Goal: Task Accomplishment & Management: Use online tool/utility

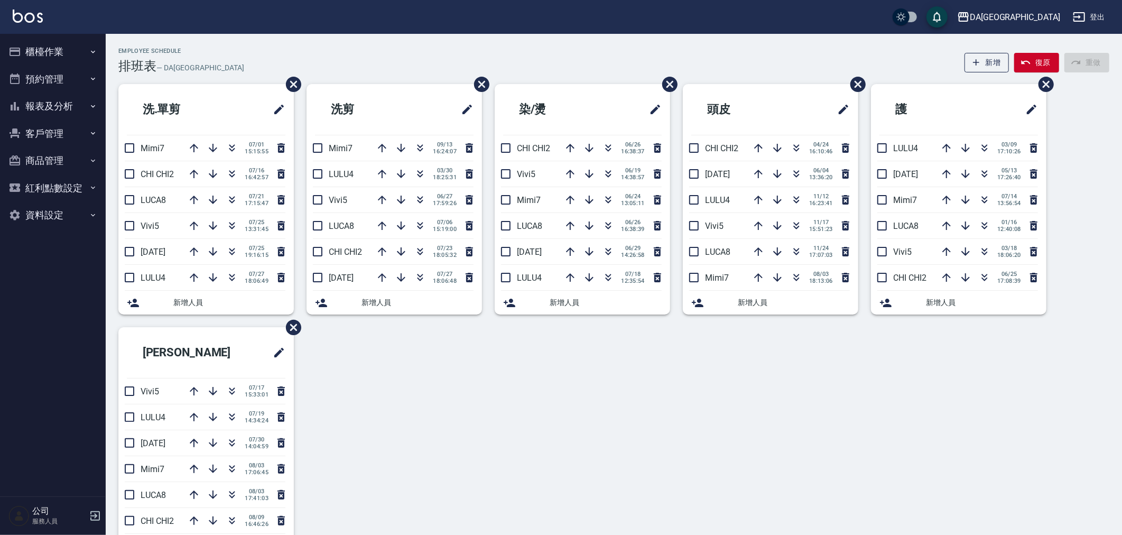
click at [48, 54] on button "櫃檯作業" at bounding box center [52, 51] width 97 height 27
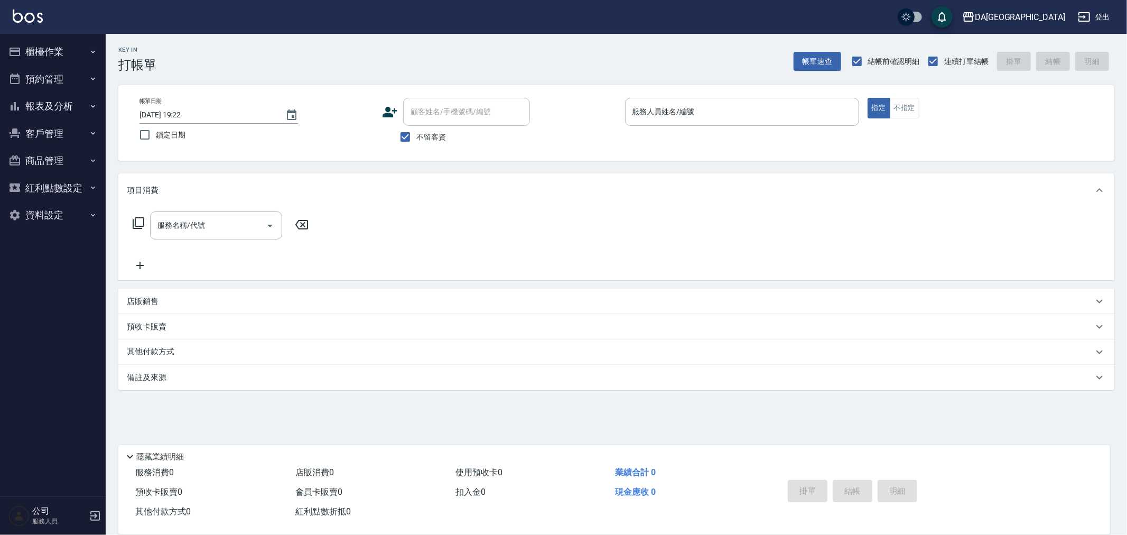
click at [424, 136] on span "不留客資" at bounding box center [431, 137] width 30 height 11
click at [416, 136] on input "不留客資" at bounding box center [405, 137] width 22 height 22
checkbox input "false"
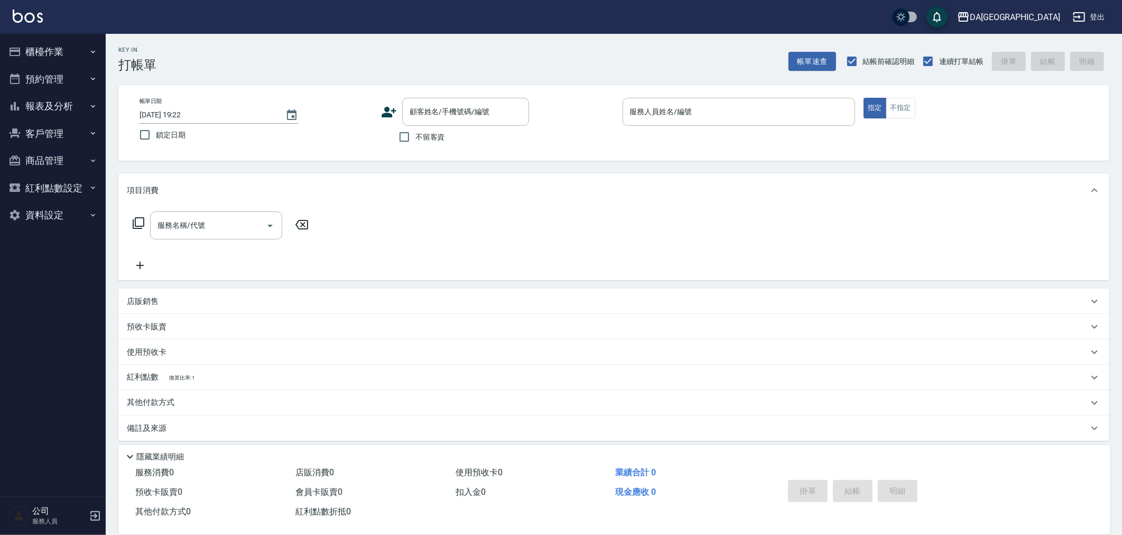
click at [901, 53] on label "結帳前確認明細" at bounding box center [878, 61] width 74 height 22
click at [863, 53] on input "結帳前確認明細" at bounding box center [852, 61] width 22 height 22
click at [886, 59] on span "結帳前確認明細" at bounding box center [889, 61] width 52 height 11
click at [863, 59] on input "結帳前確認明細" at bounding box center [852, 61] width 22 height 22
checkbox input "true"
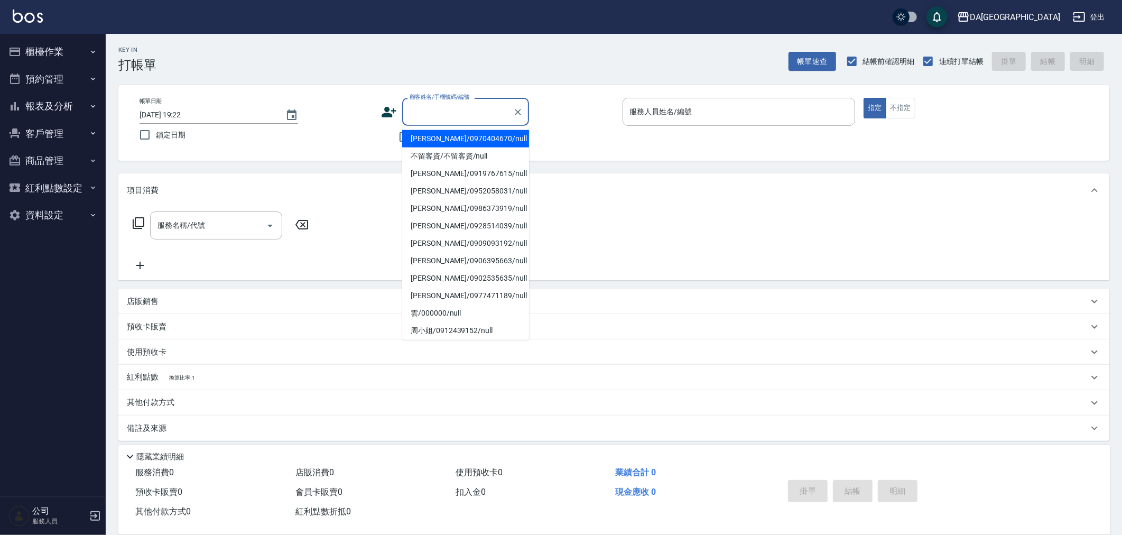
click at [469, 118] on input "顧客姓名/手機號碼/編號" at bounding box center [457, 112] width 101 height 18
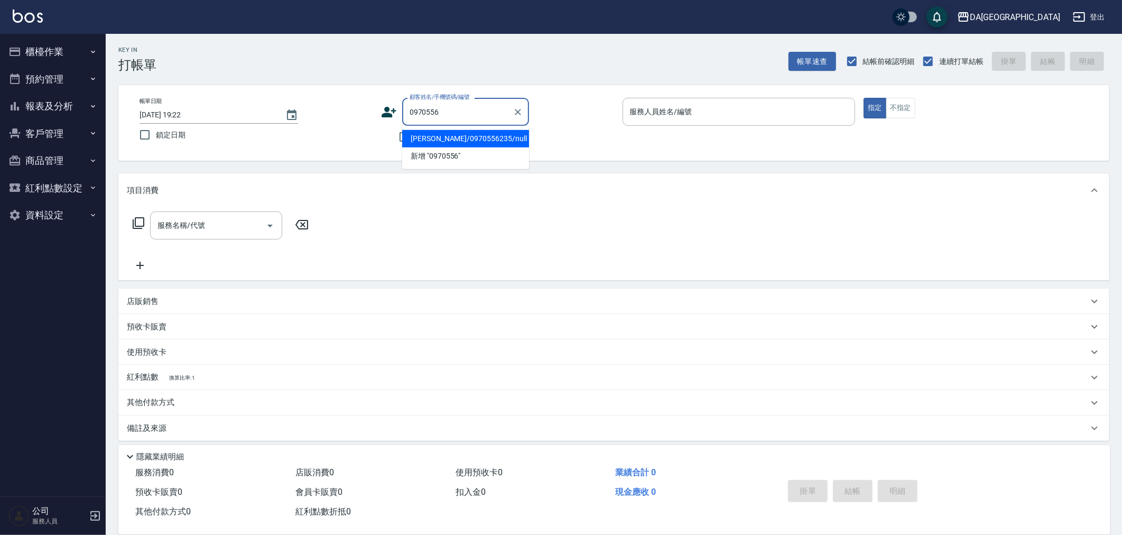
click at [455, 136] on li "涂以琳/0970556235/null" at bounding box center [465, 138] width 127 height 17
type input "涂以琳/0970556235/null"
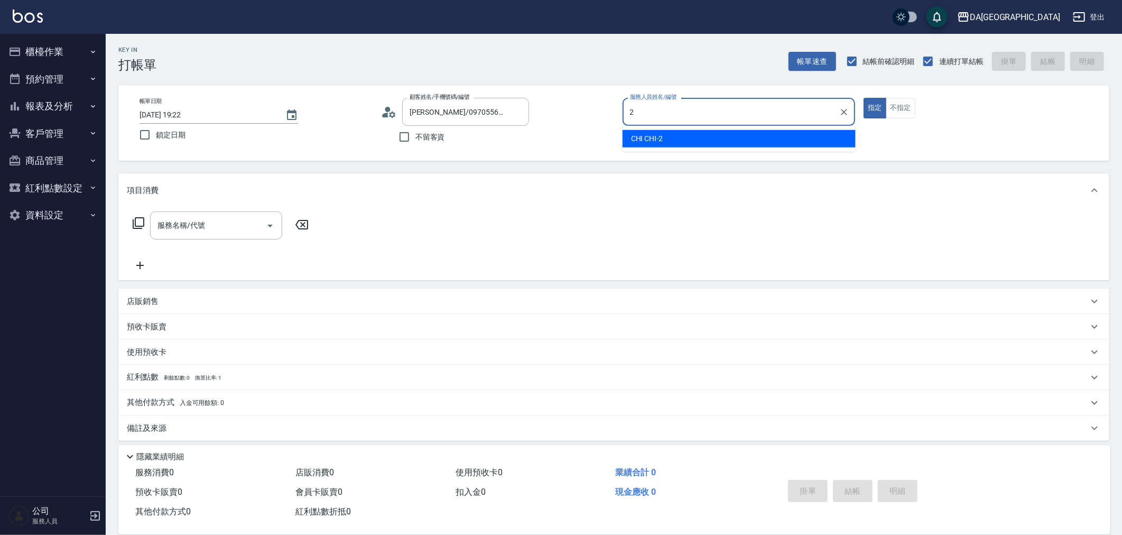
type input "CHI CHI-2"
type button "true"
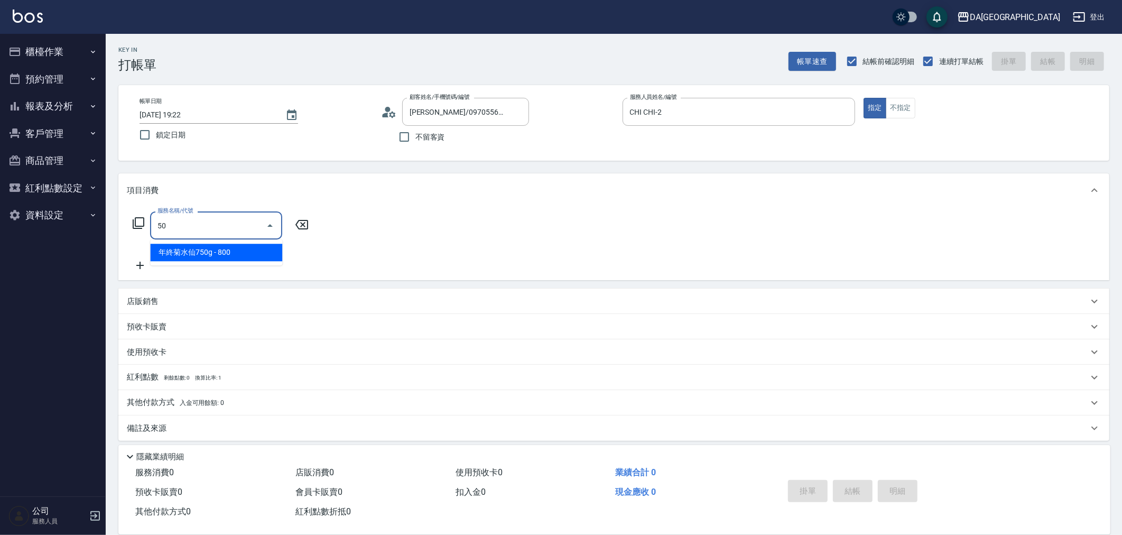
type input "501"
type input "100"
type input "染髮(501)"
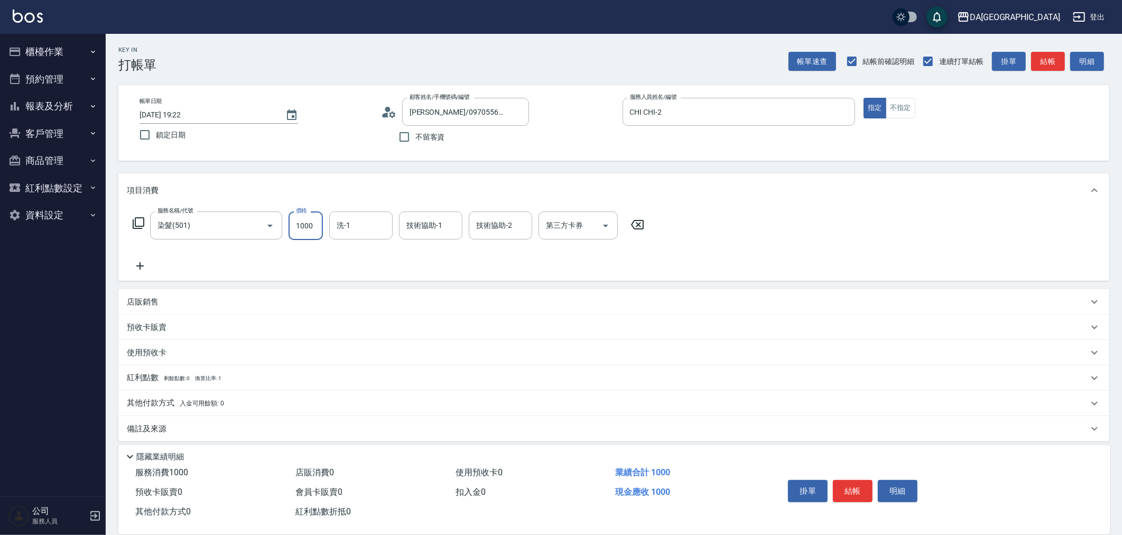
type input "3"
type input "0"
type input "368"
type input "360"
type input "3680"
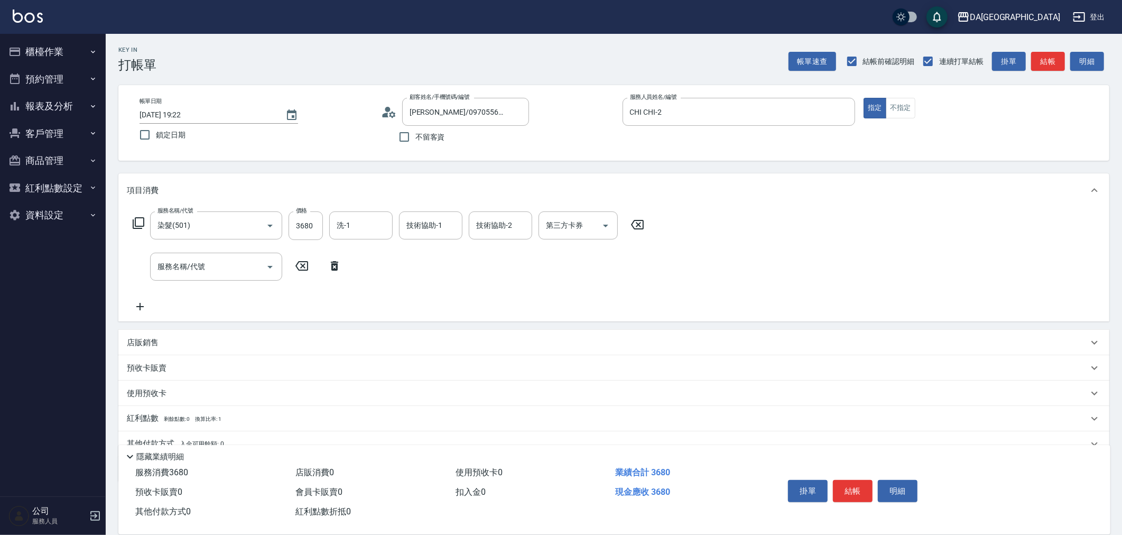
click at [138, 220] on icon at bounding box center [138, 223] width 13 height 13
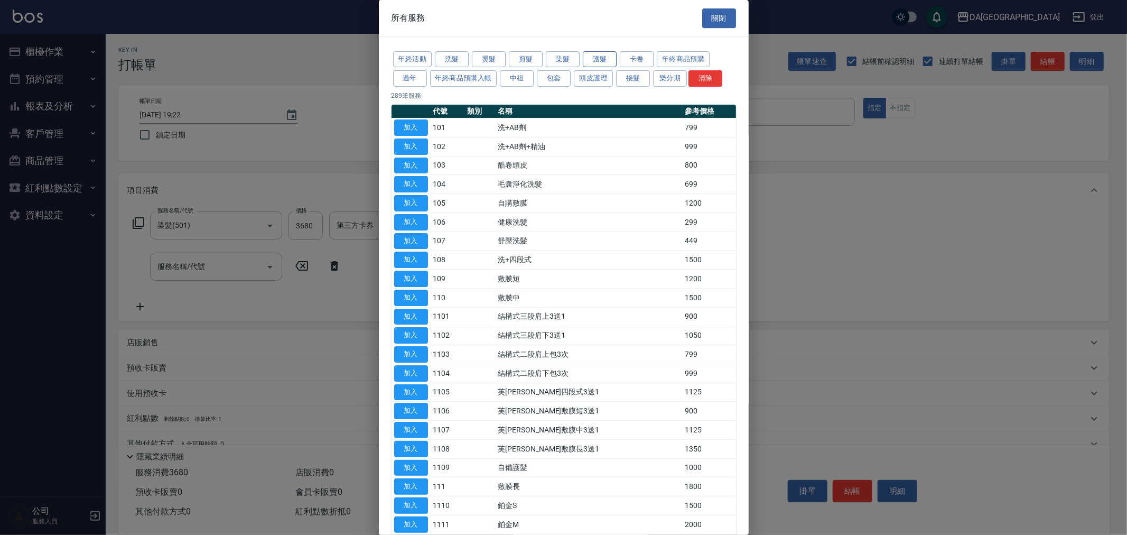
click at [589, 59] on button "護髮" at bounding box center [600, 59] width 34 height 16
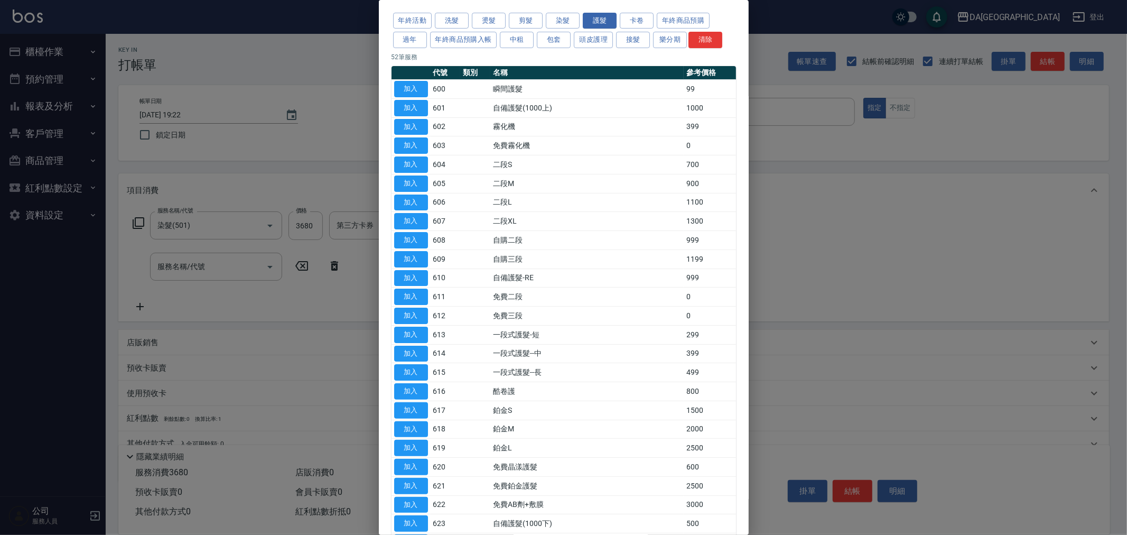
scroll to position [59, 0]
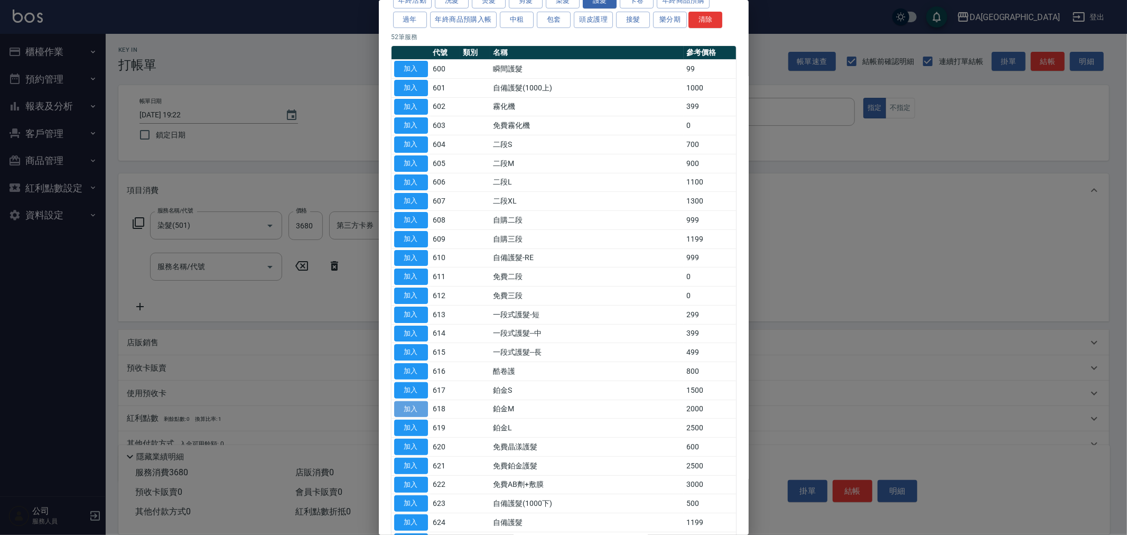
click at [420, 413] on button "加入" at bounding box center [411, 409] width 34 height 16
type input "560"
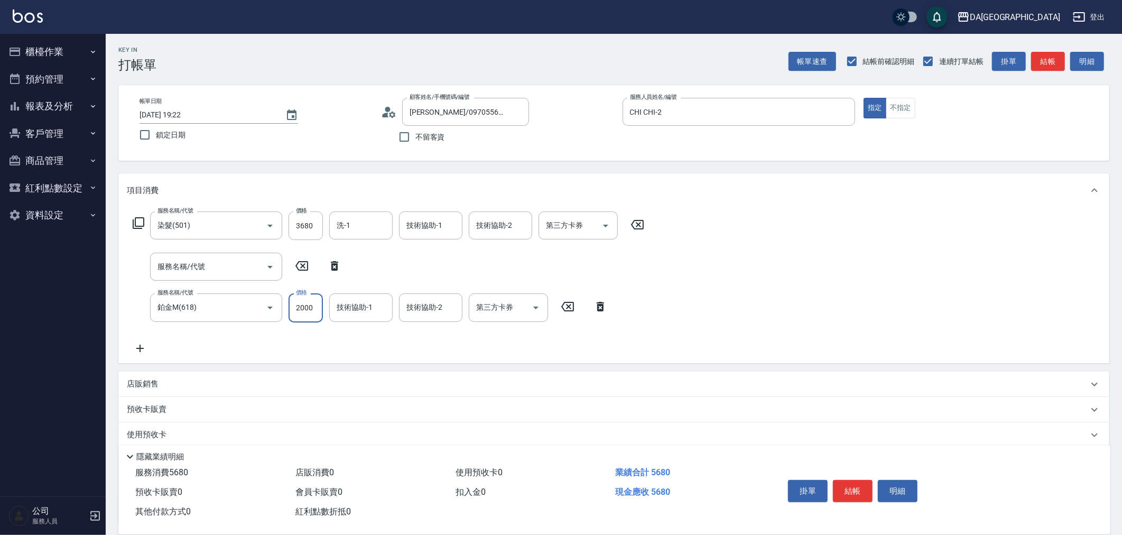
click at [311, 309] on input "2000" at bounding box center [306, 307] width 34 height 29
type input "3"
type input "370"
type input "31"
type input "390"
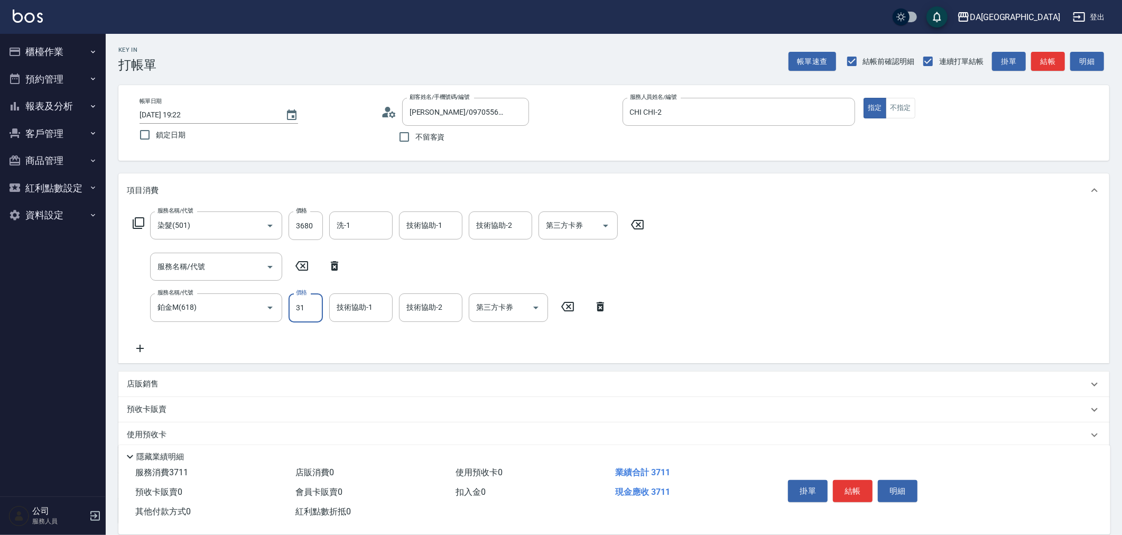
type input "315"
type input "680"
type input "3150"
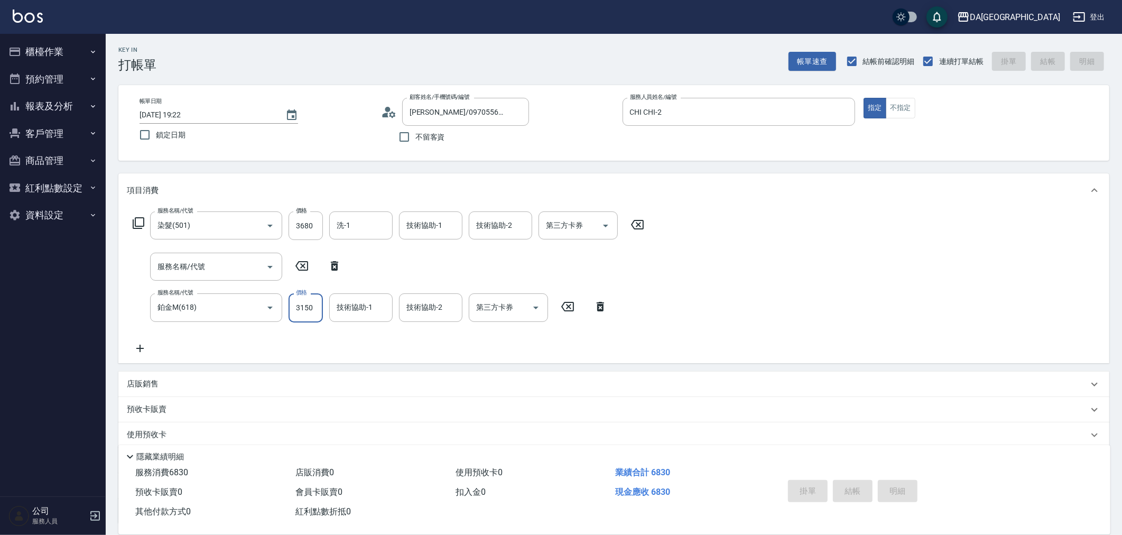
type input "2025/08/11 19:26"
type input "0"
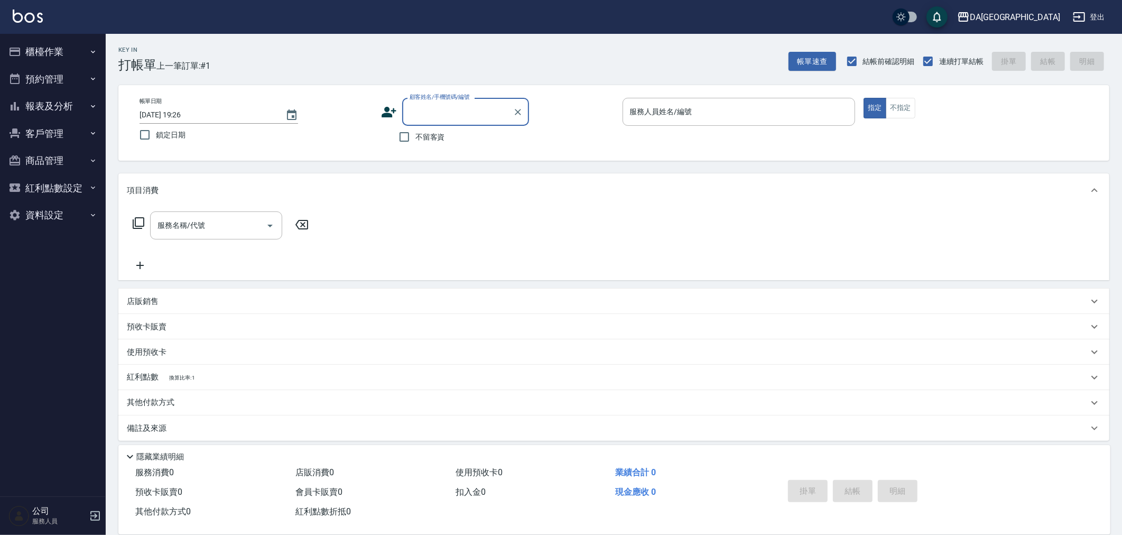
click at [420, 134] on span "不留客資" at bounding box center [430, 137] width 30 height 11
click at [415, 134] on input "不留客資" at bounding box center [404, 137] width 22 height 22
checkbox input "true"
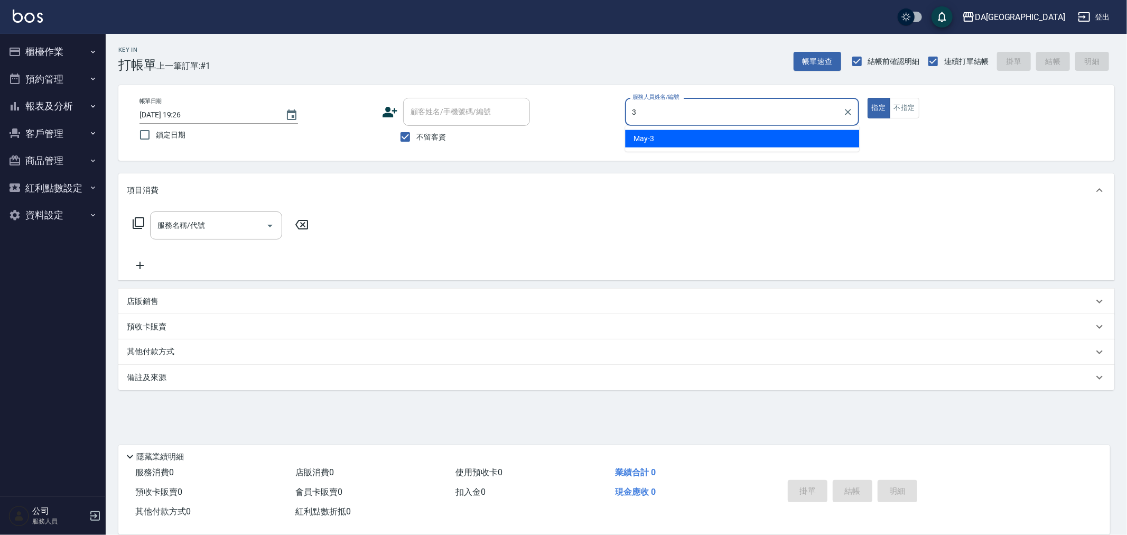
type input "May-3"
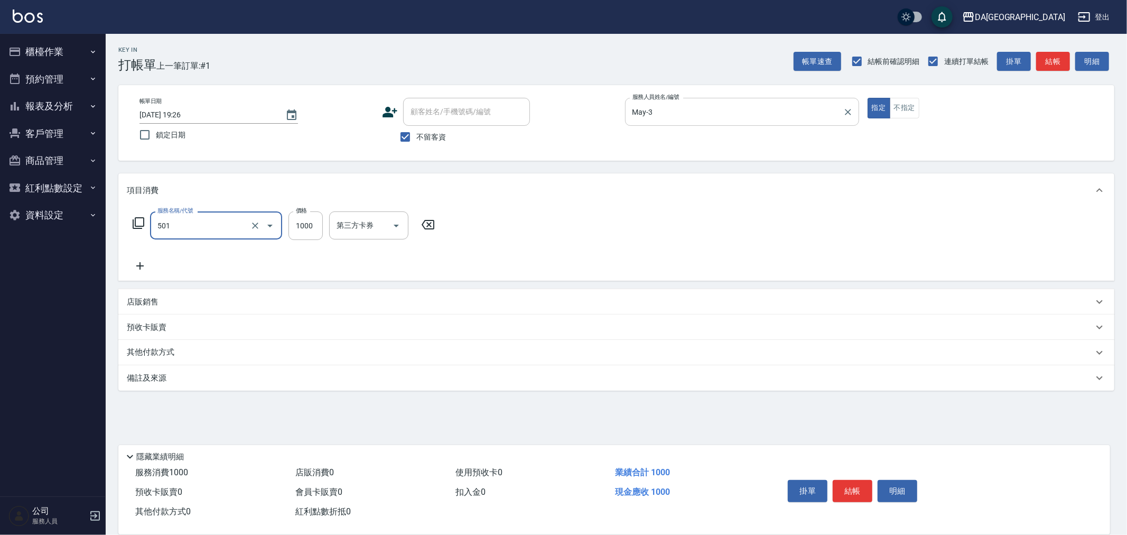
type input "染髮(501)"
type input "1980"
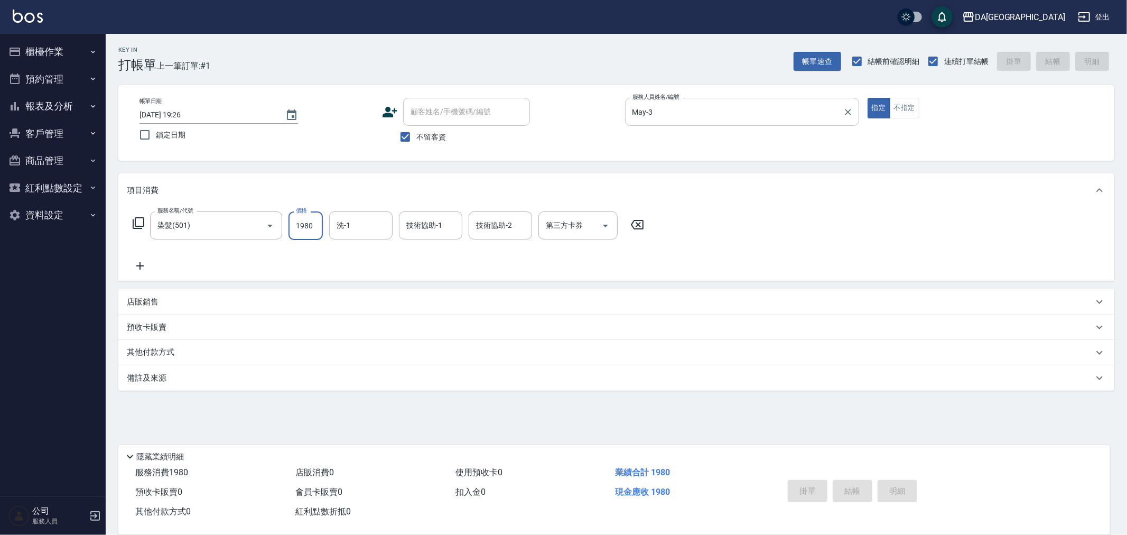
type input "2025/08/11 19:27"
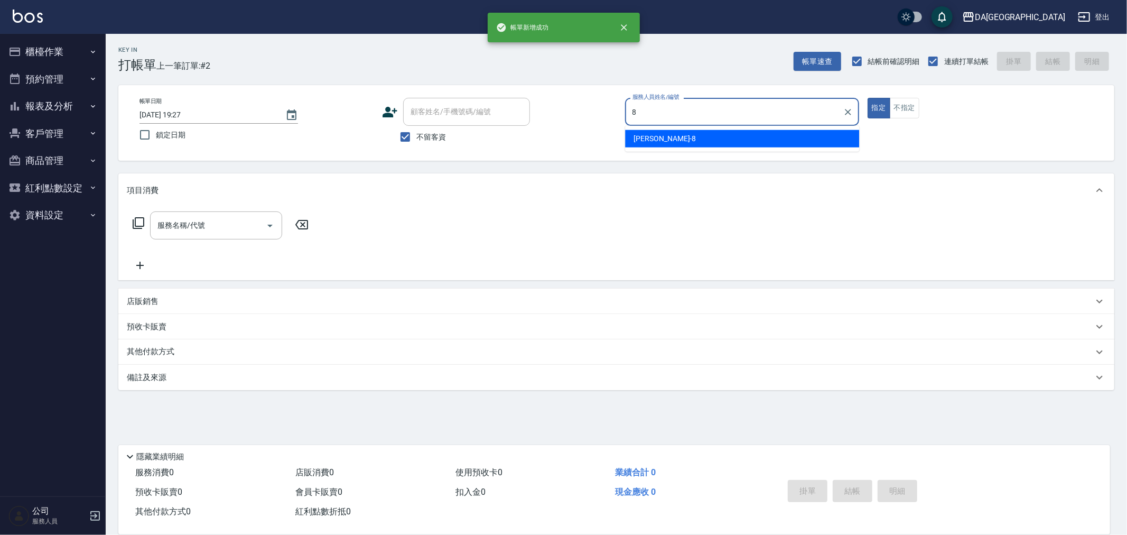
type input "LUCA-8"
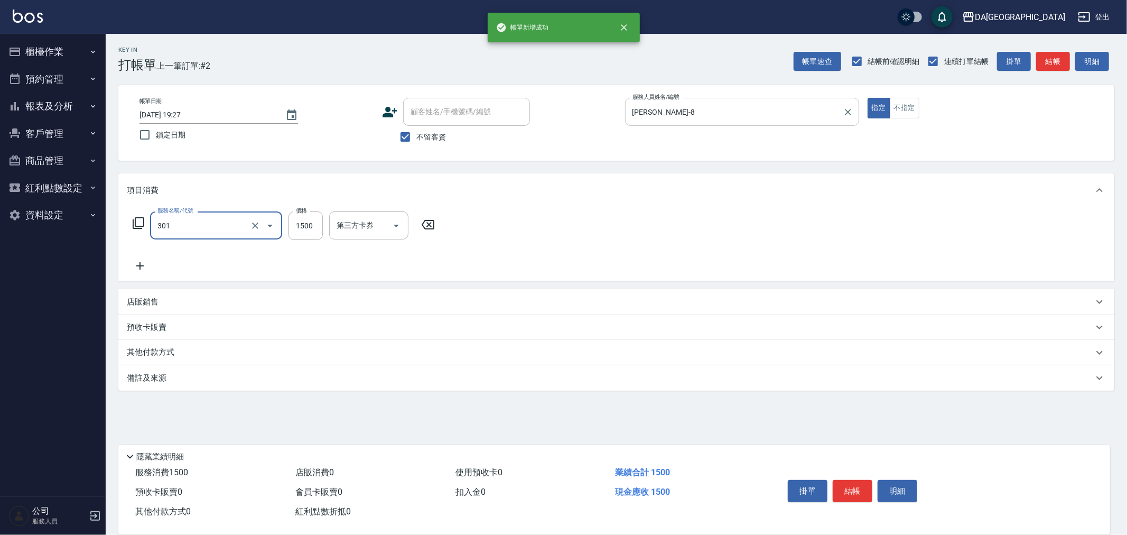
type input "燙髮(301)"
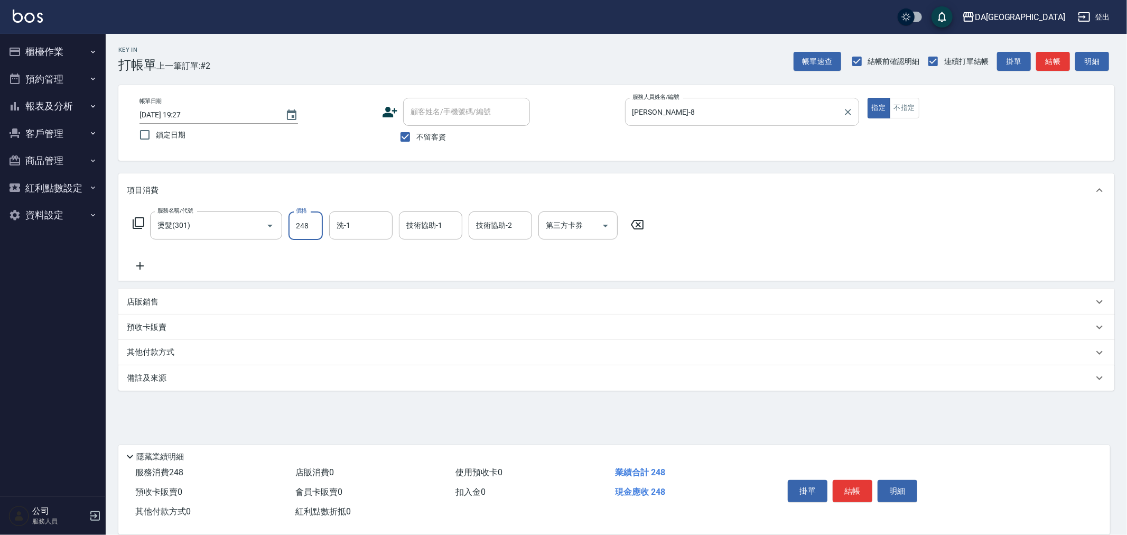
type input "2480"
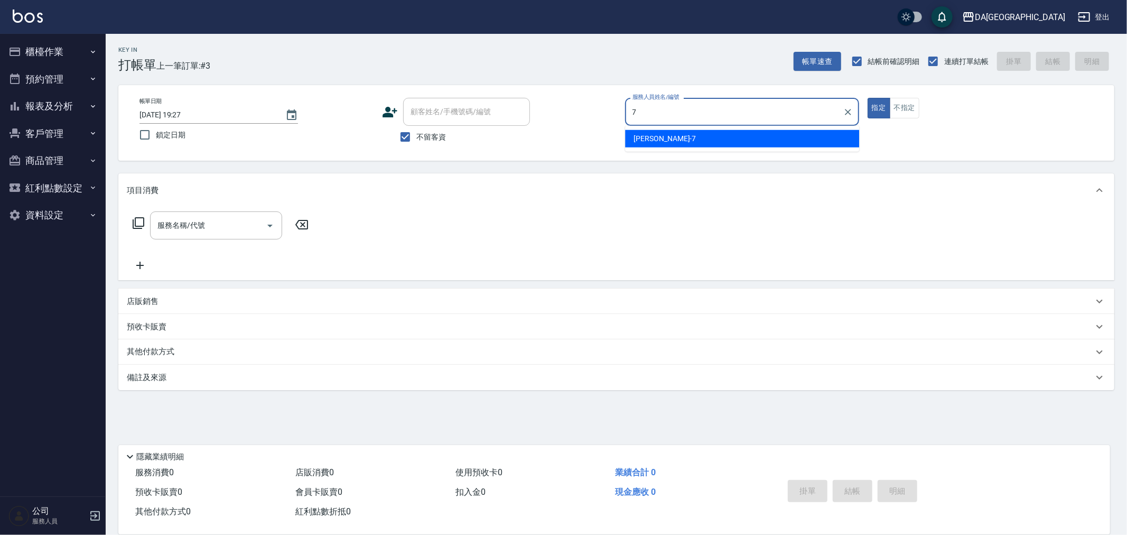
type input "Mimi-7"
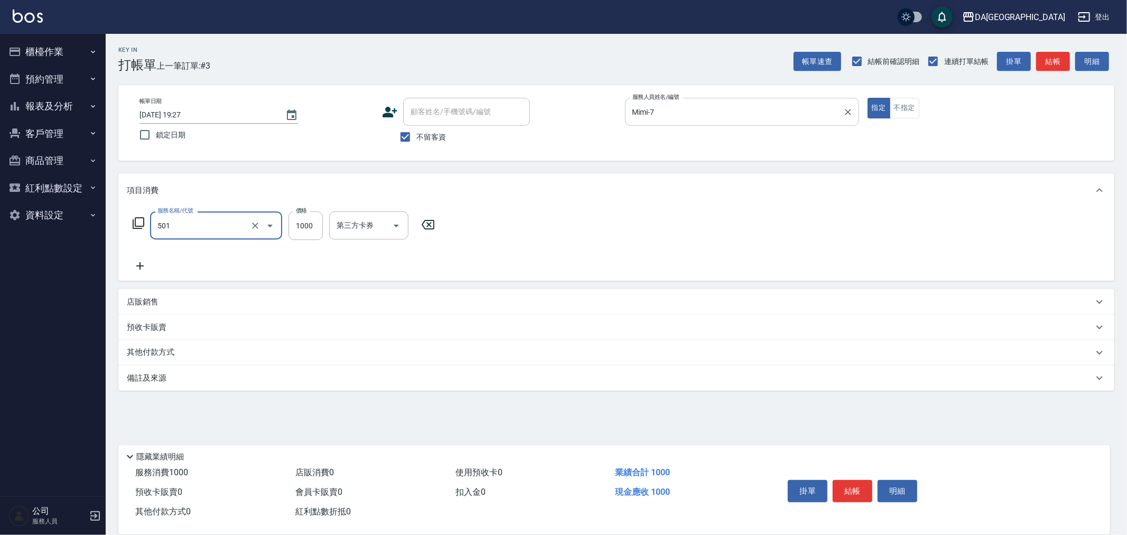
type input "染髮(501)"
type input "3180"
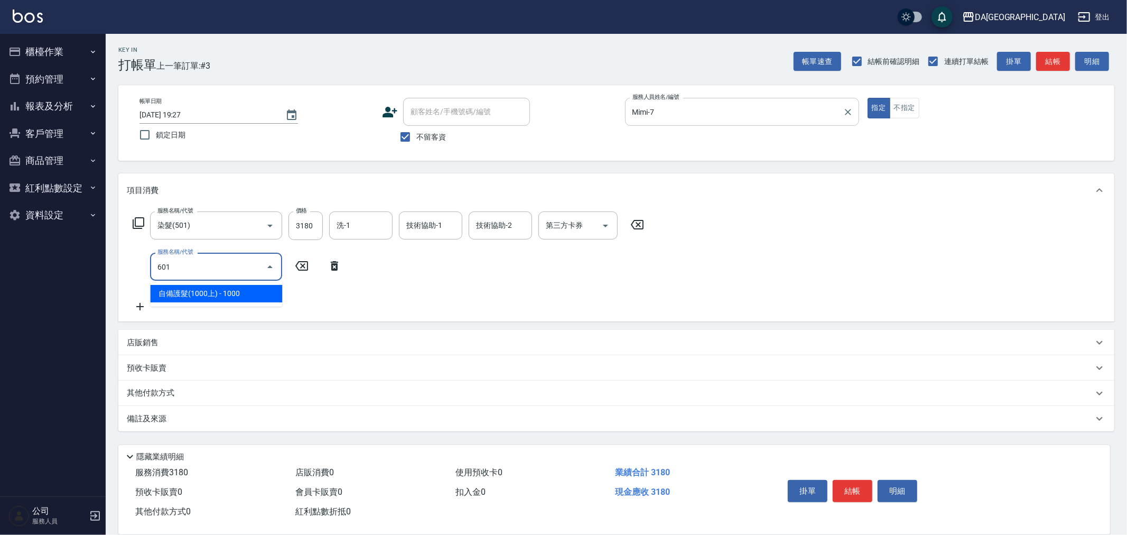
type input "自備護髮(1000上)(601)"
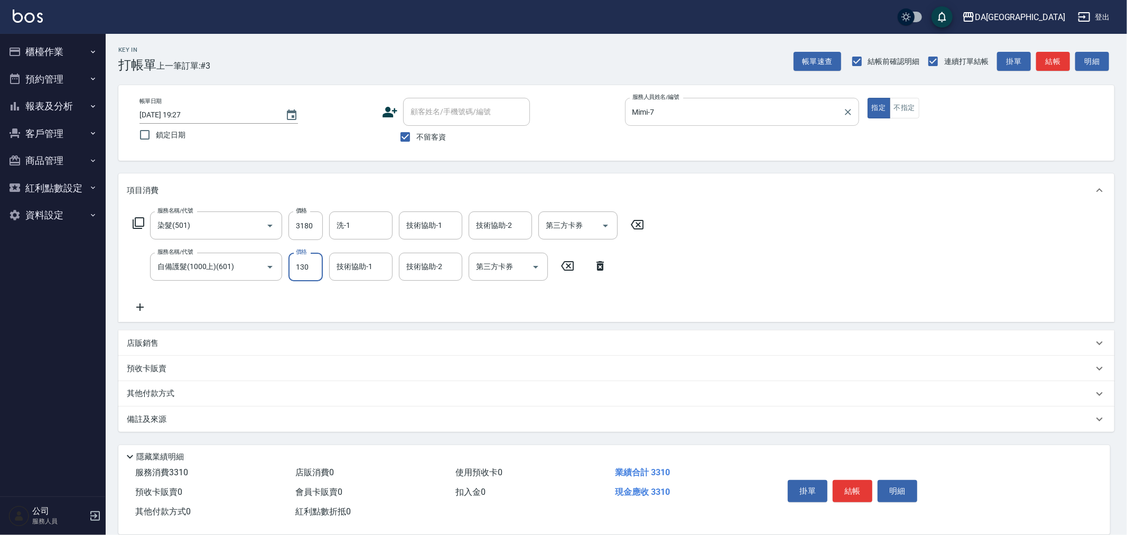
type input "1300"
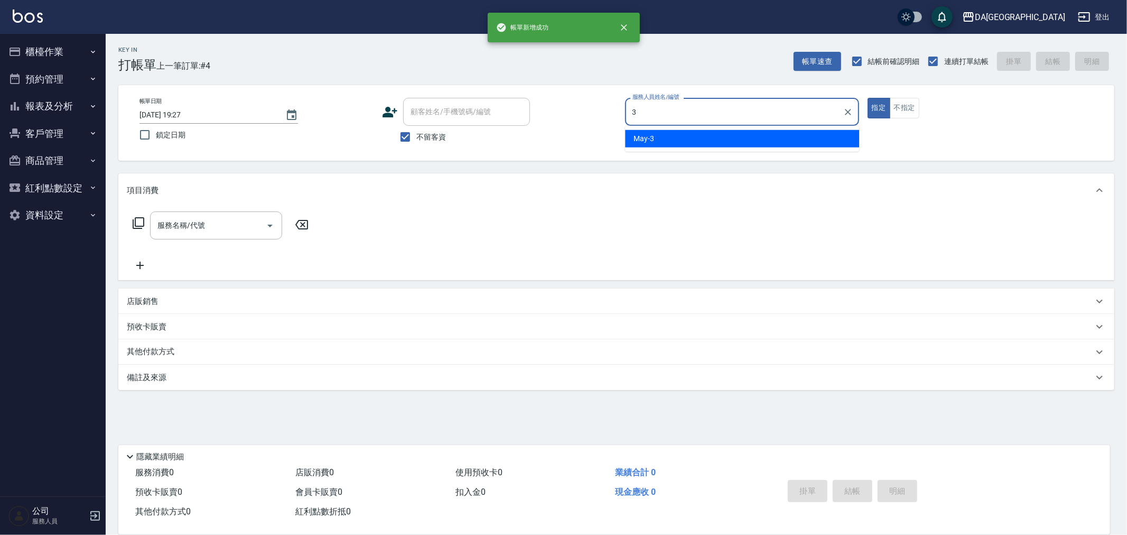
type input "May-3"
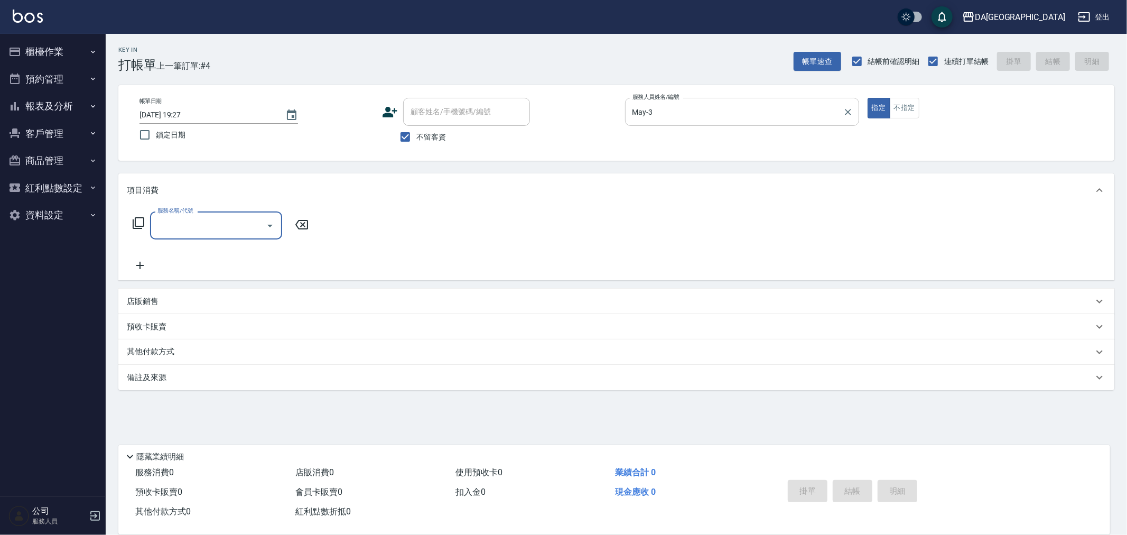
type input "4"
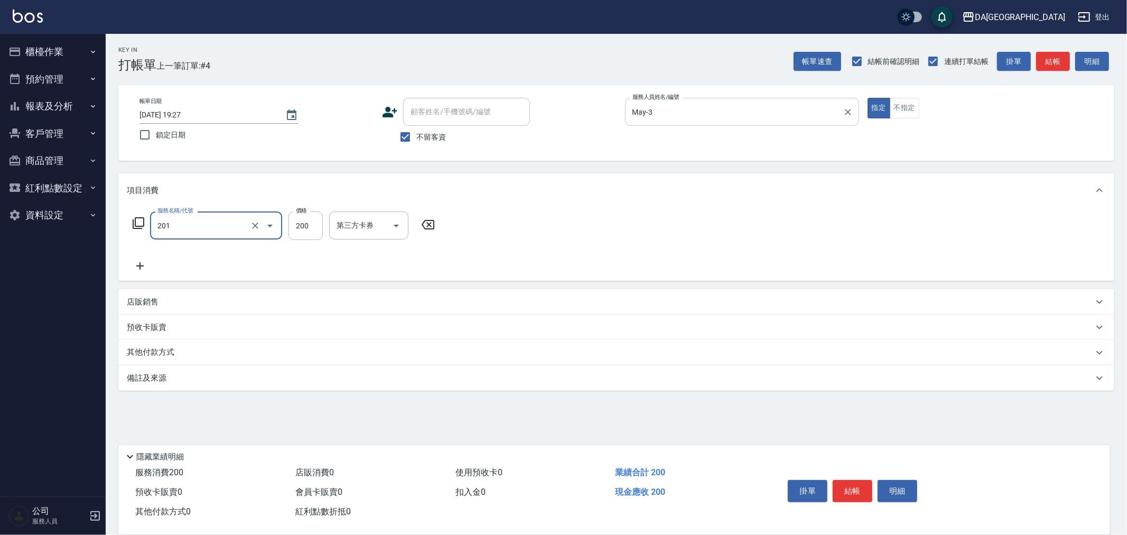
type input "洗髮(201)"
type input "400"
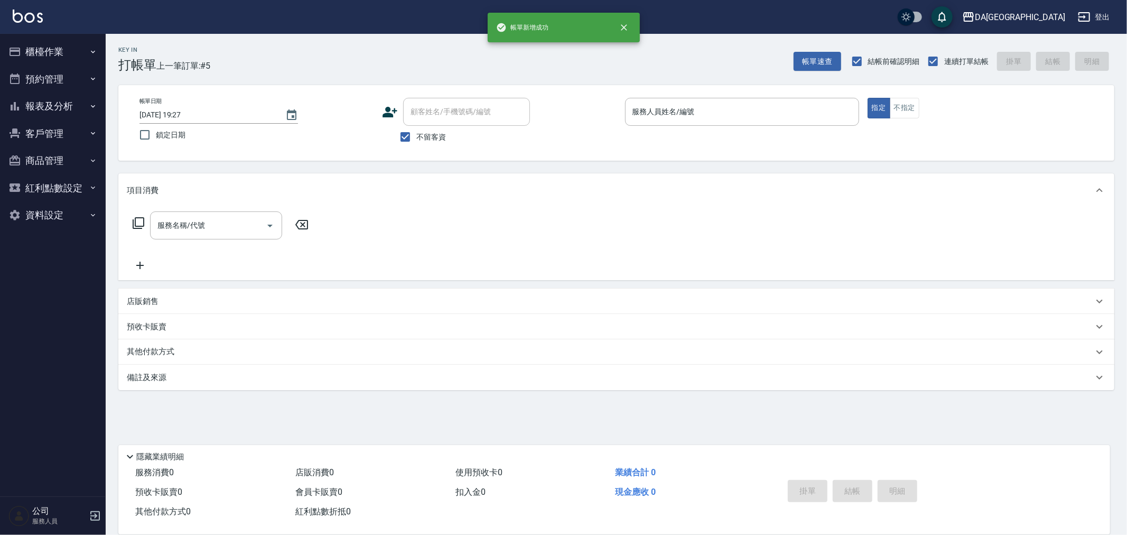
click at [441, 134] on span "不留客資" at bounding box center [431, 137] width 30 height 11
click at [416, 134] on input "不留客資" at bounding box center [405, 137] width 22 height 22
checkbox input "false"
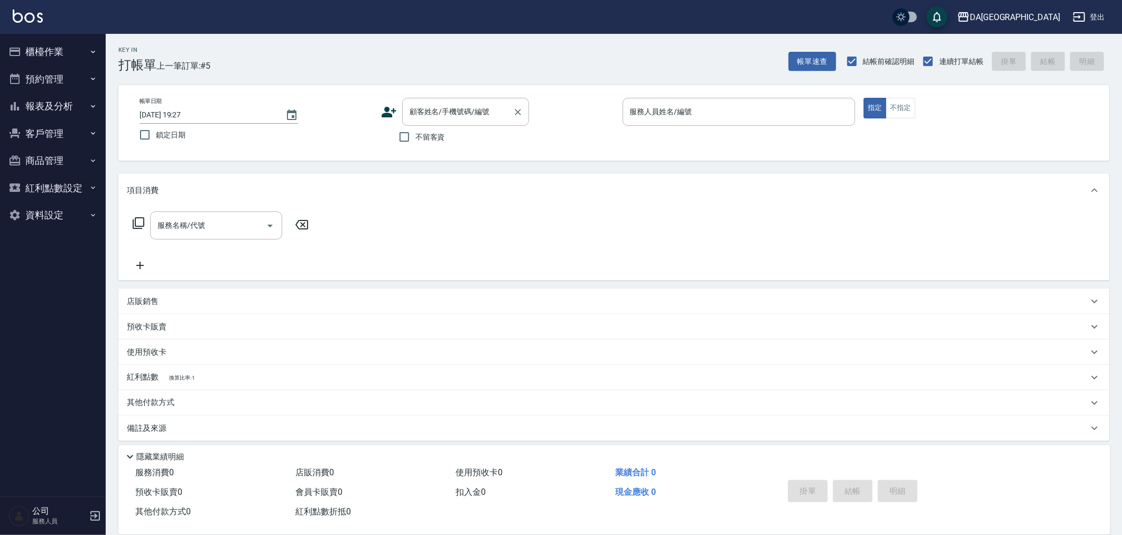
click at [450, 114] on input "顧客姓名/手機號碼/編號" at bounding box center [457, 112] width 101 height 18
click at [474, 138] on li "謝雅惠 /0935249936/null" at bounding box center [465, 144] width 127 height 29
type input "謝雅惠 /0935249936/null"
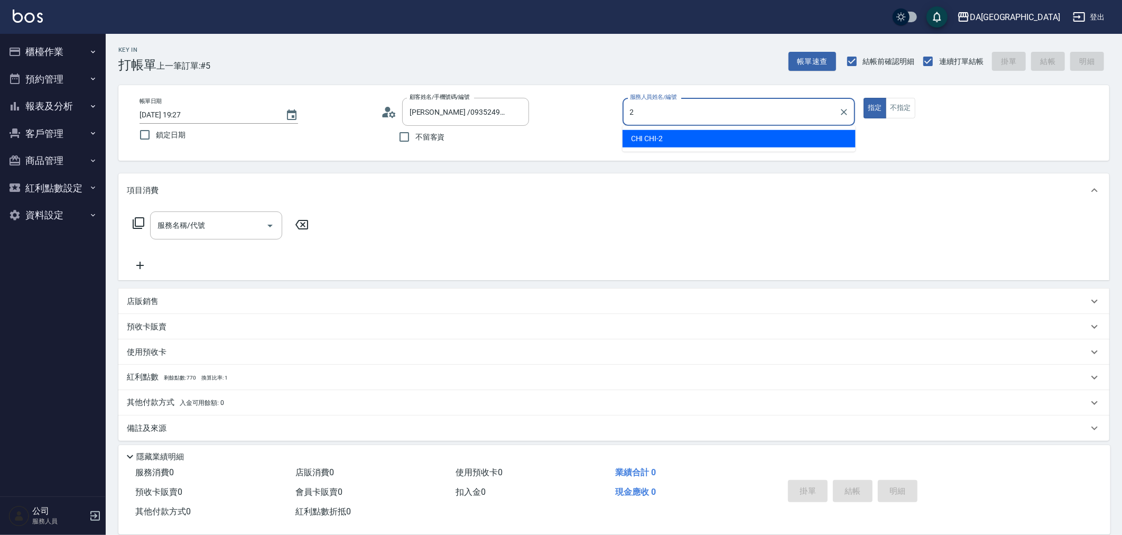
type input "CHI CHI-2"
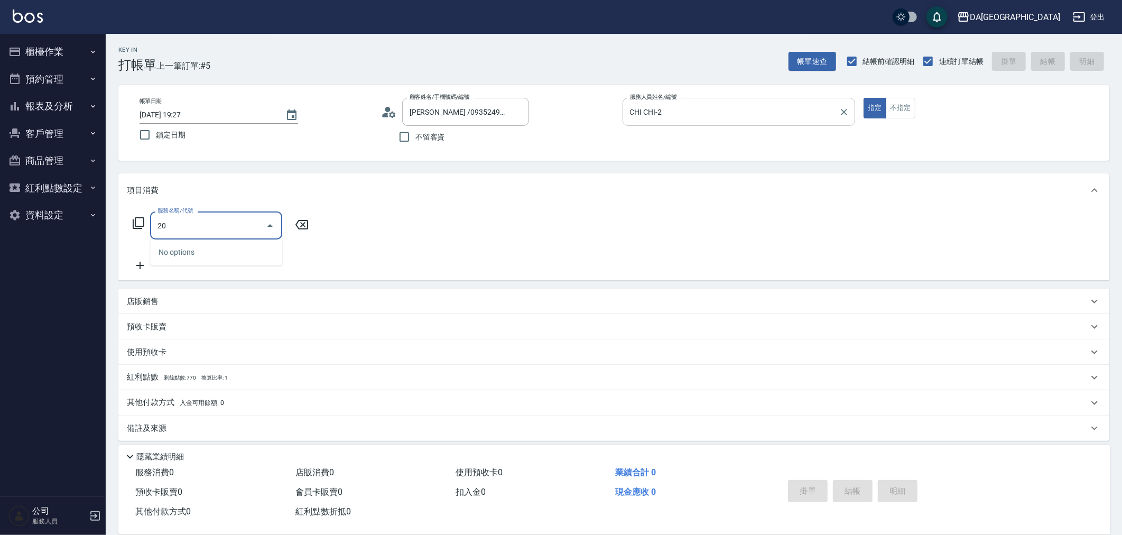
type input "201"
type input "20"
type input "洗髮(201)"
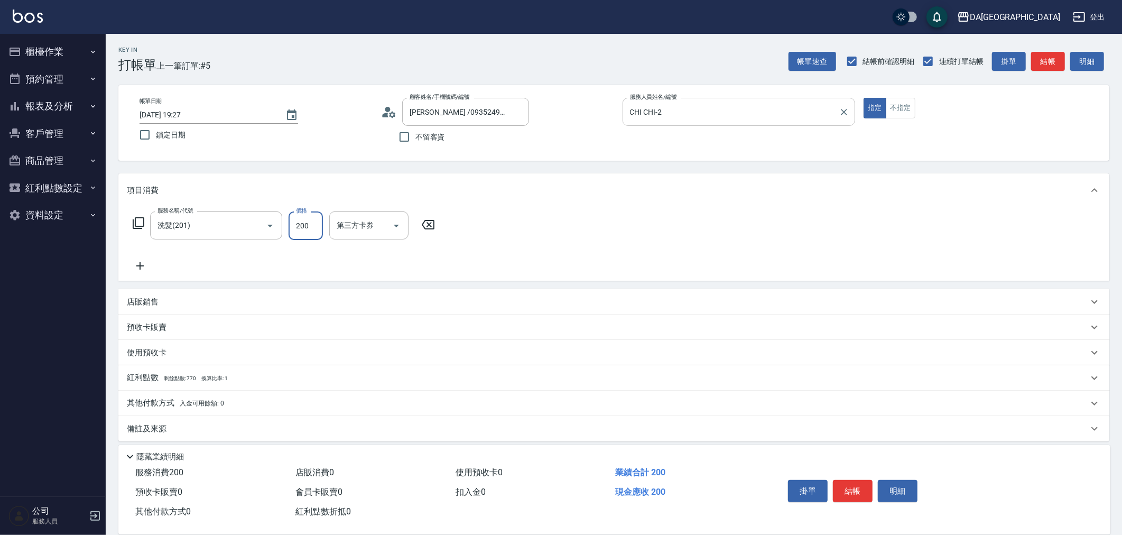
type input "0"
type input "30"
type input "300"
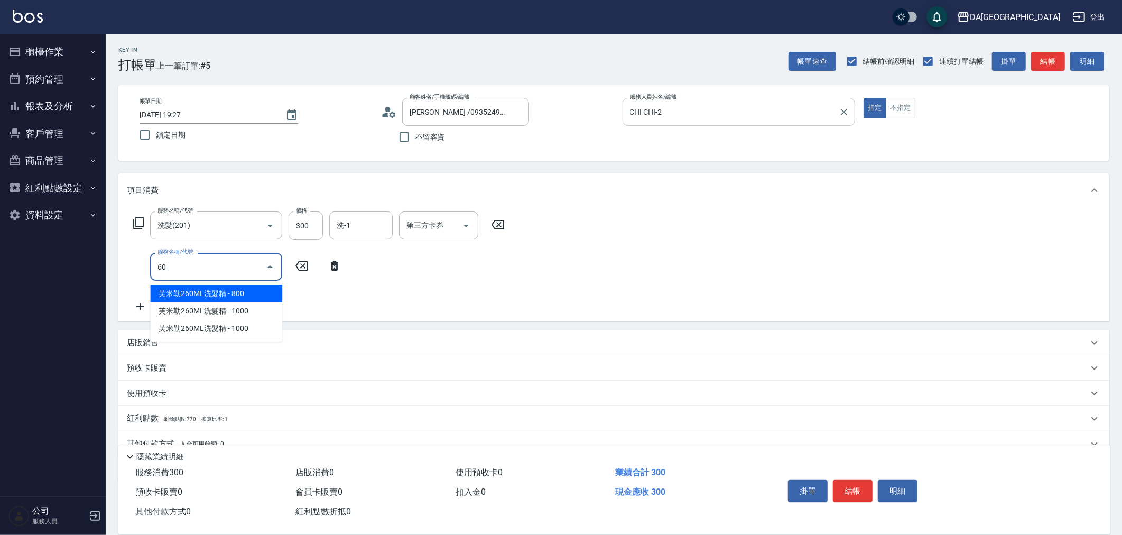
type input "601"
type input "130"
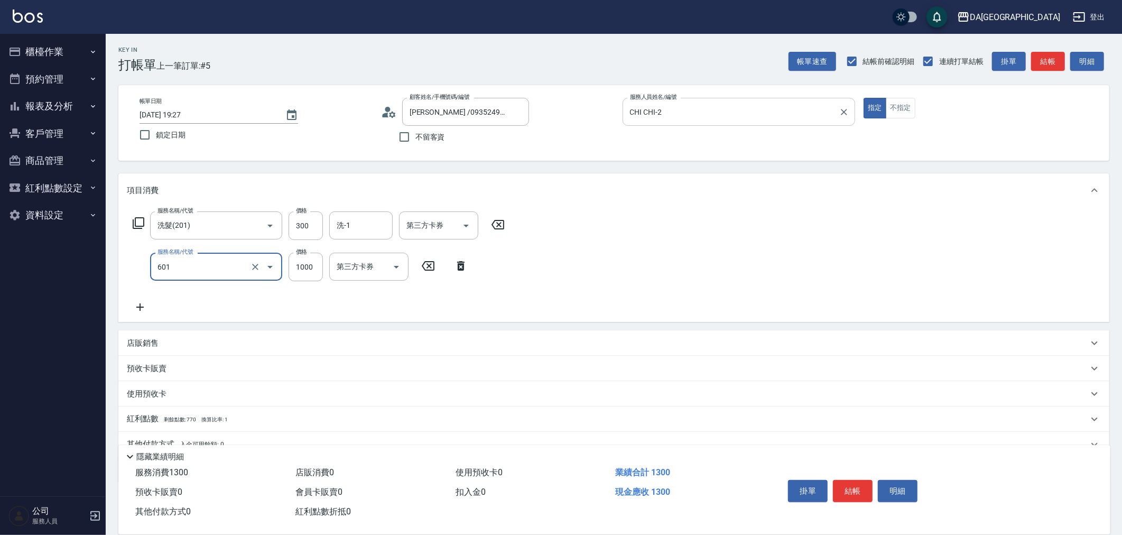
type input "自備護髮(1000上)(601)"
type input "30"
type input "13"
type input "40"
type input "1300"
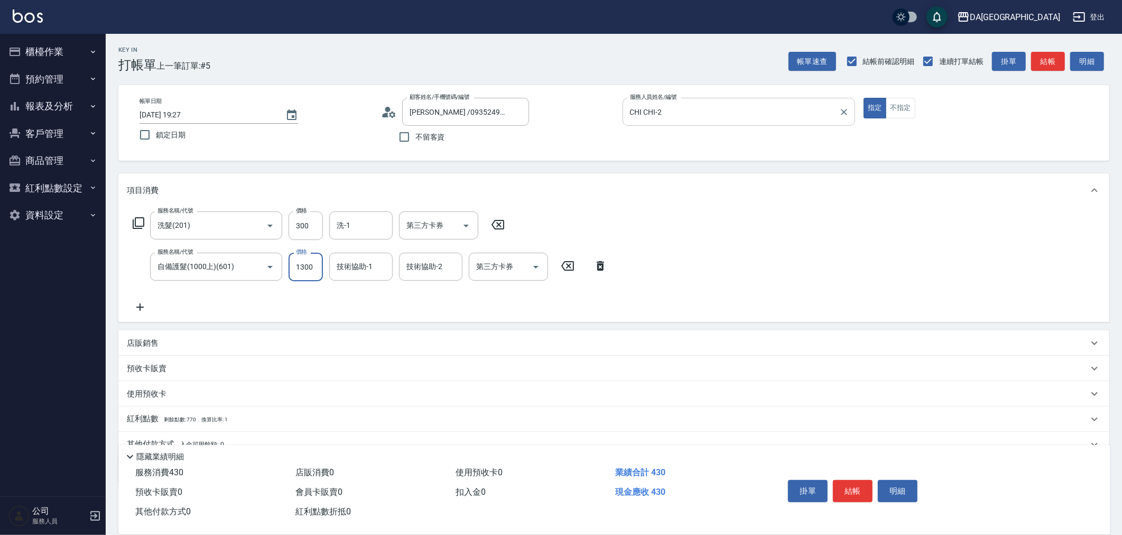
type input "160"
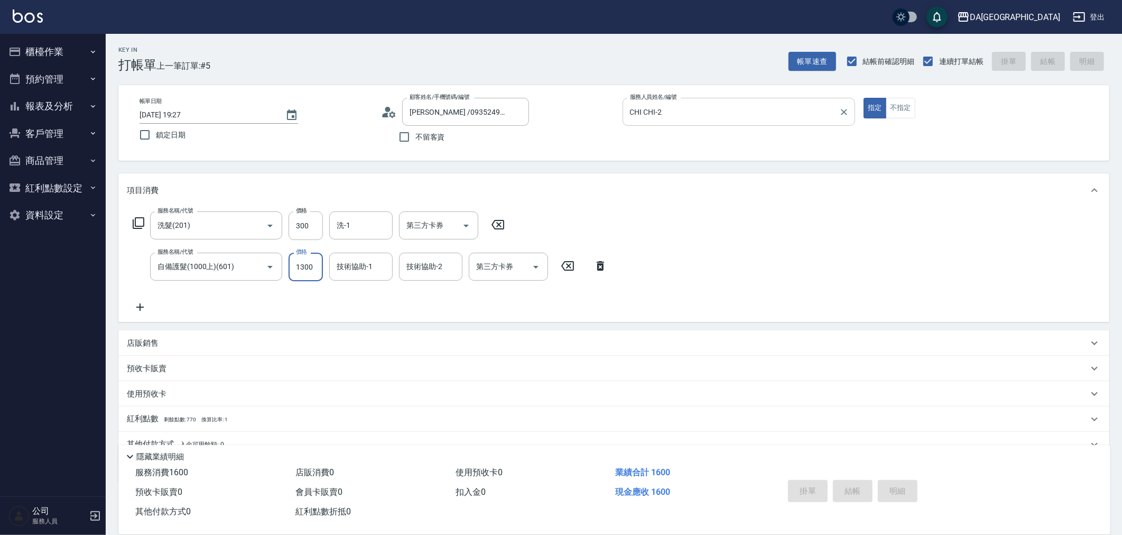
type input "0"
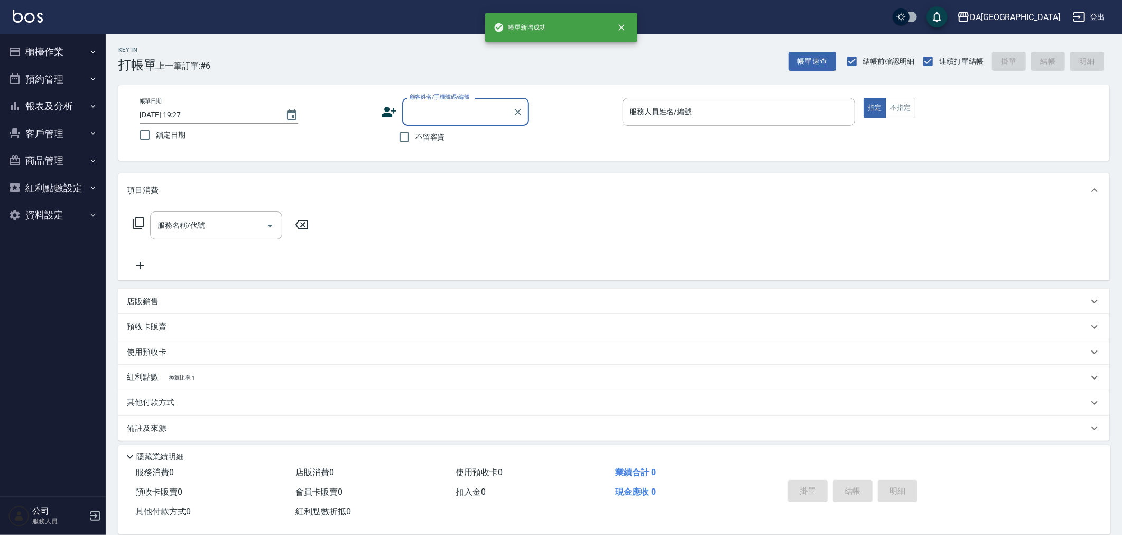
click at [416, 136] on span "不留客資" at bounding box center [430, 137] width 30 height 11
click at [415, 136] on input "不留客資" at bounding box center [404, 137] width 22 height 22
checkbox input "true"
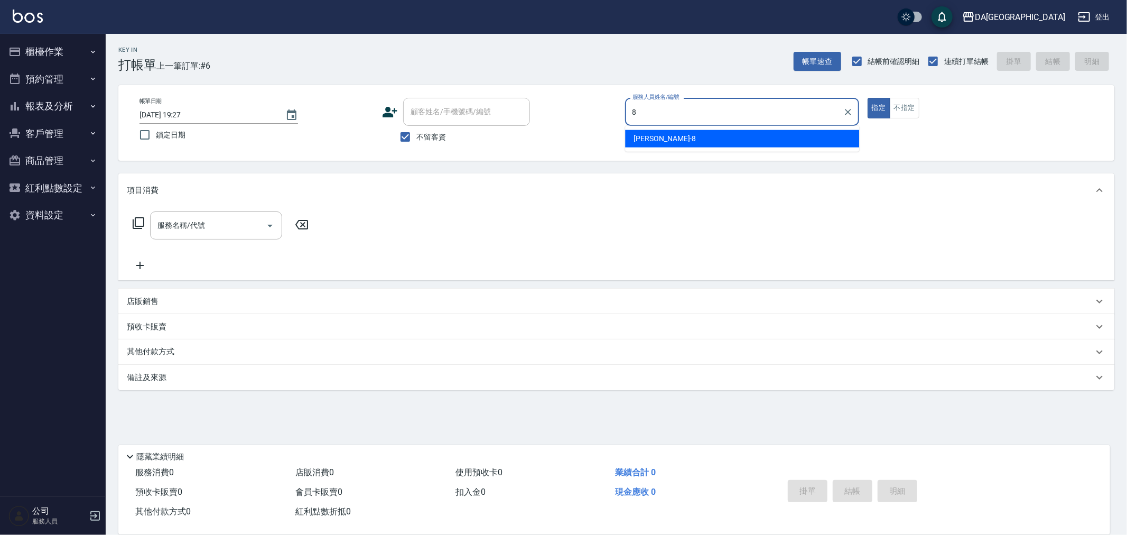
type input "LUCA-8"
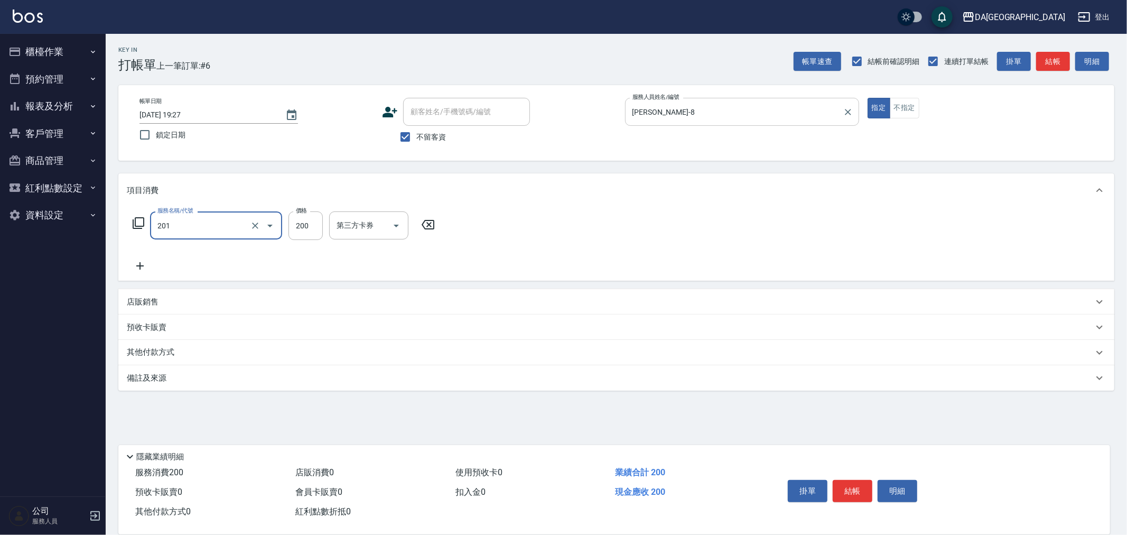
type input "洗髮(201)"
type input "300"
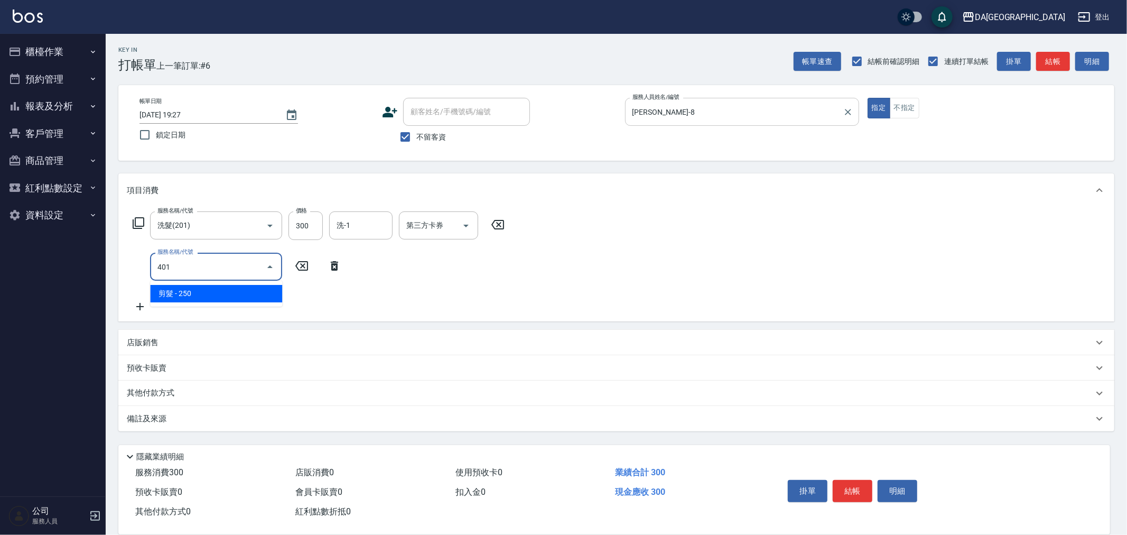
type input "剪髮(401)"
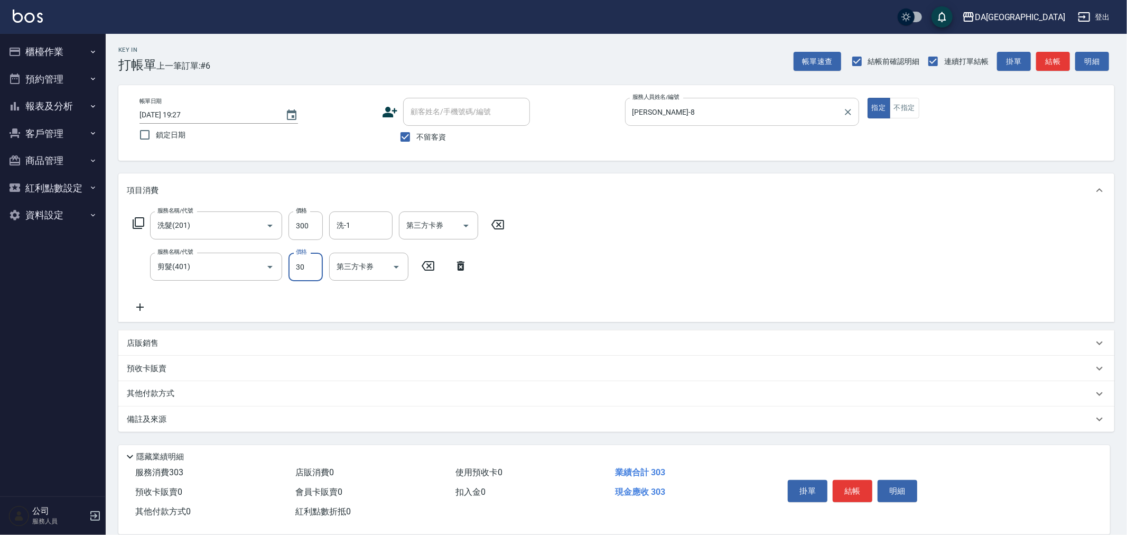
type input "300"
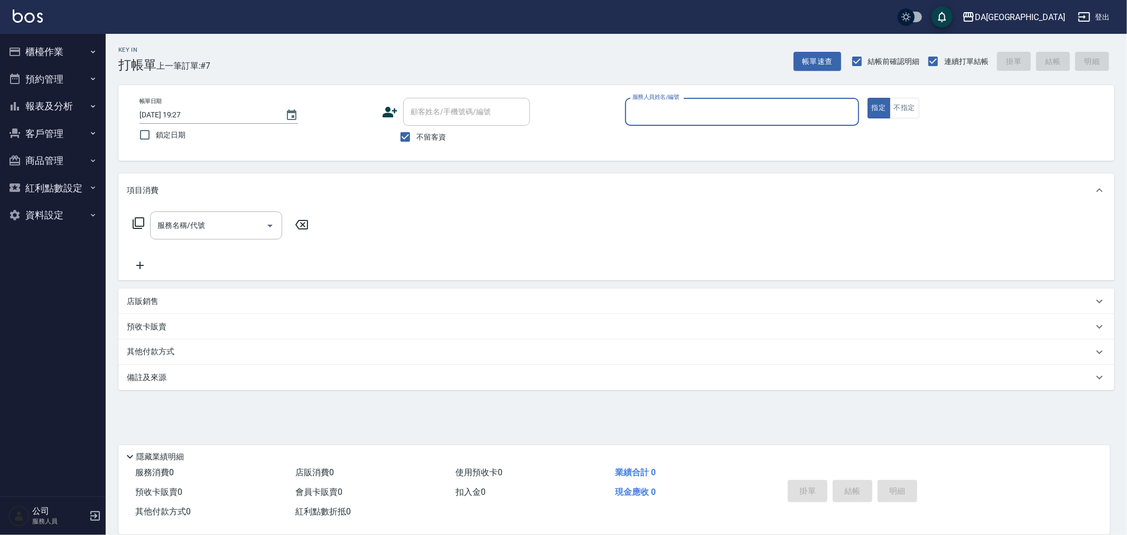
click at [57, 104] on button "報表及分析" at bounding box center [52, 105] width 97 height 27
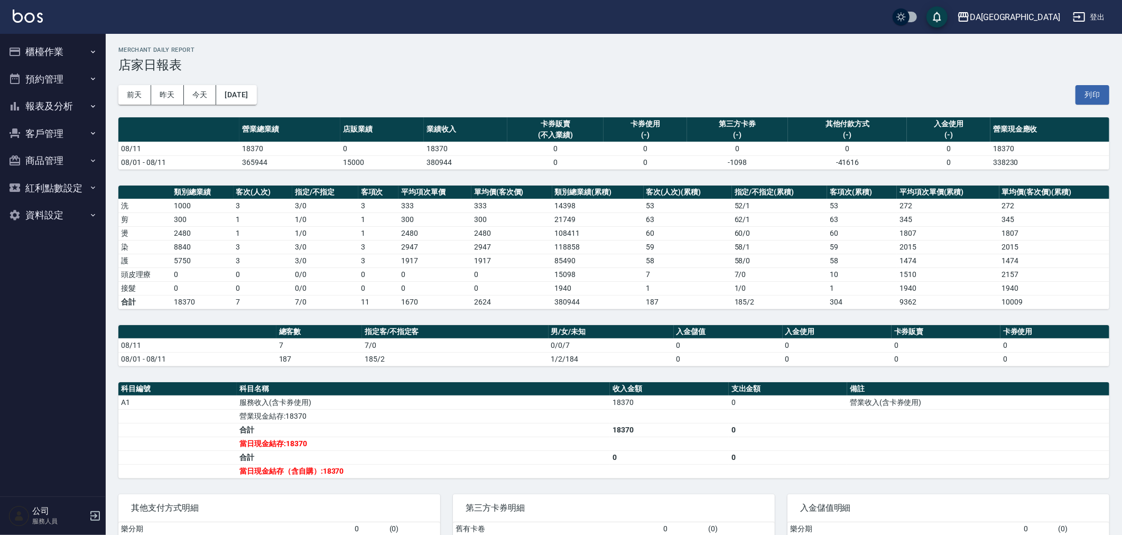
click at [93, 51] on icon "button" at bounding box center [93, 52] width 8 height 8
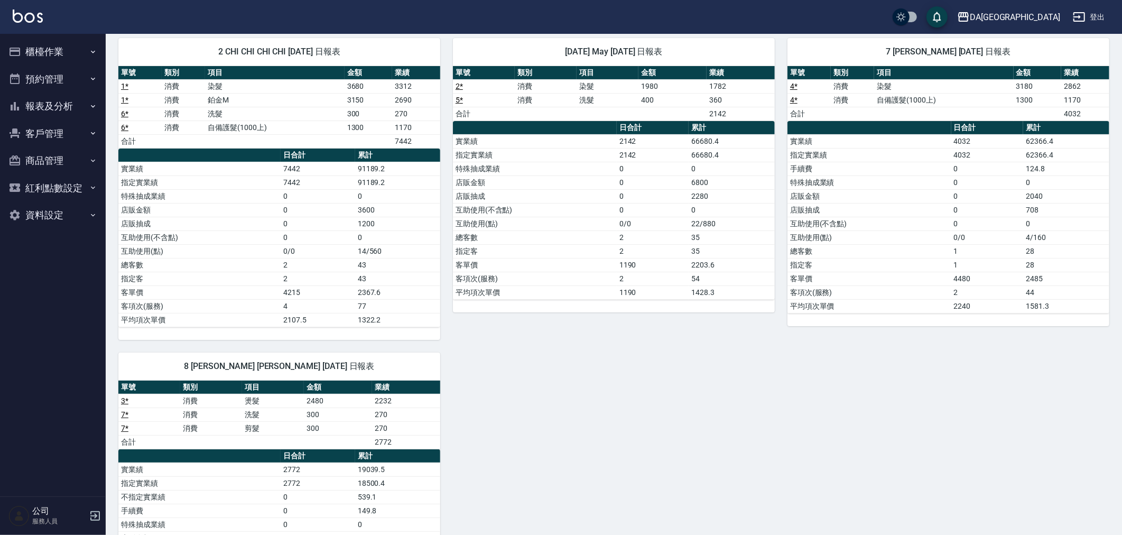
scroll to position [80, 0]
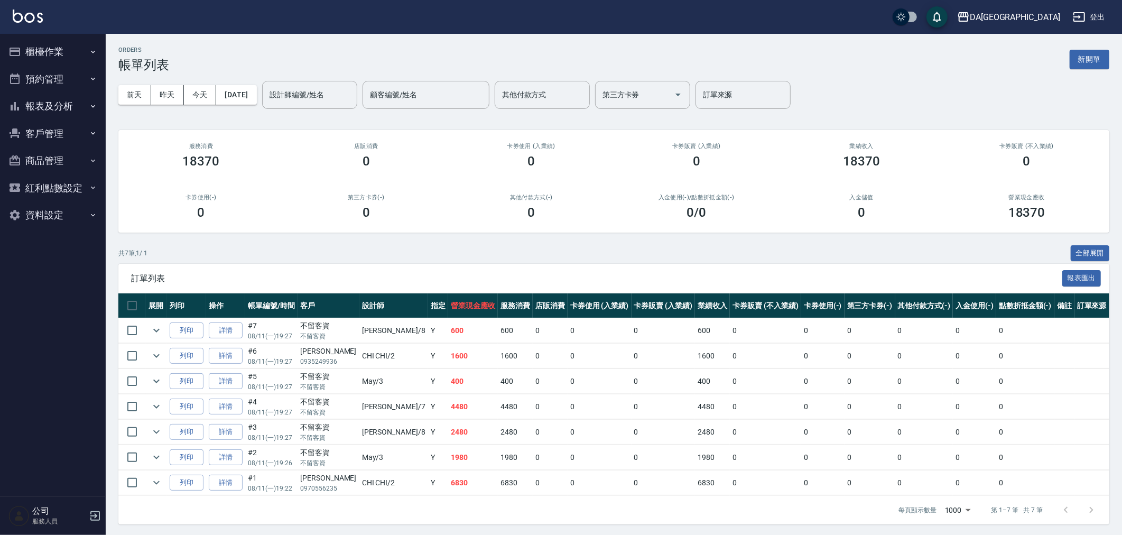
click at [448, 483] on td "6830" at bounding box center [473, 482] width 50 height 25
click at [448, 456] on td "1980" at bounding box center [473, 457] width 50 height 25
click at [448, 433] on td "2480" at bounding box center [473, 432] width 50 height 25
click at [448, 406] on td "4480" at bounding box center [473, 406] width 50 height 25
click at [448, 381] on td "400" at bounding box center [473, 381] width 50 height 25
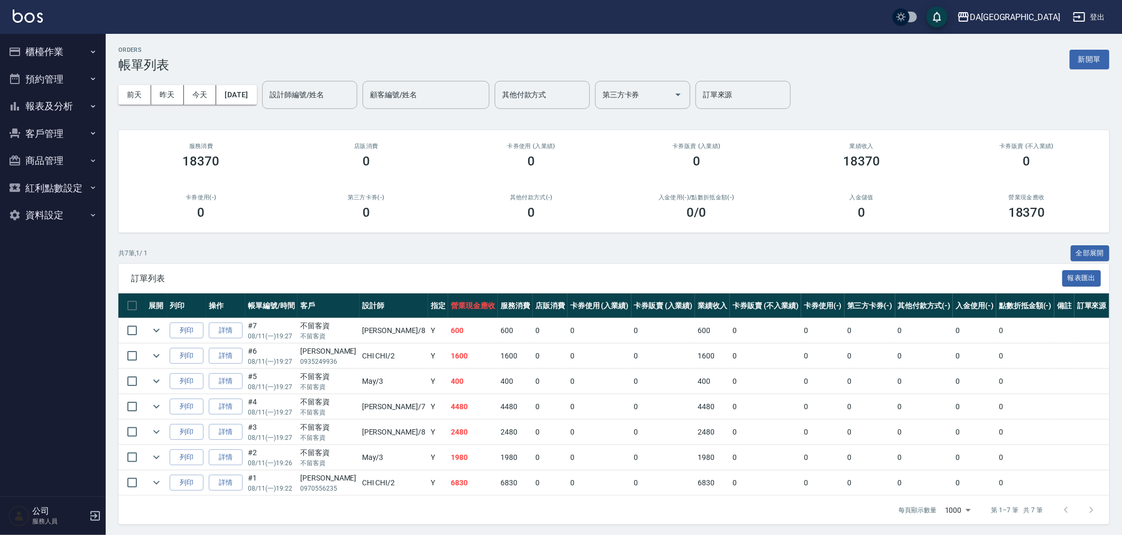
click at [448, 355] on td "1600" at bounding box center [473, 356] width 50 height 25
click at [448, 329] on td "600" at bounding box center [473, 330] width 50 height 25
